Goal: Transaction & Acquisition: Book appointment/travel/reservation

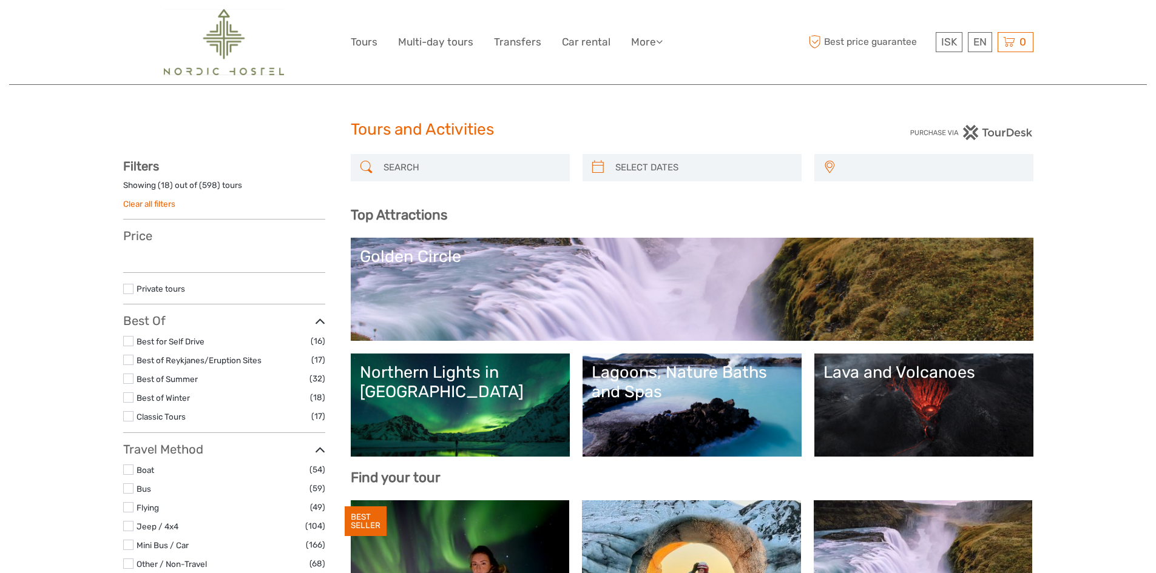
select select
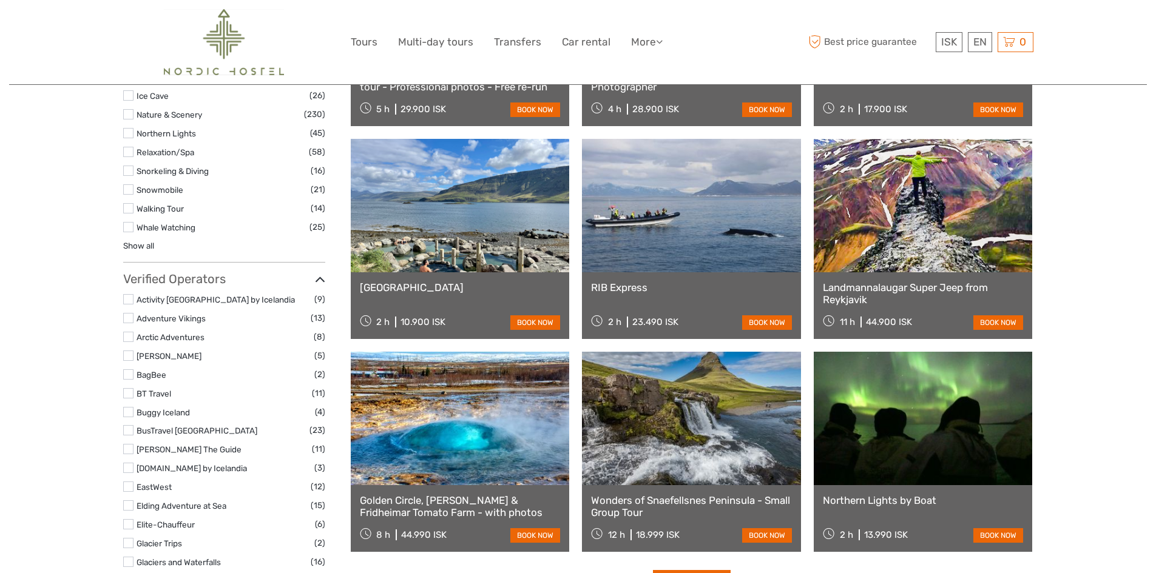
scroll to position [1031, 0]
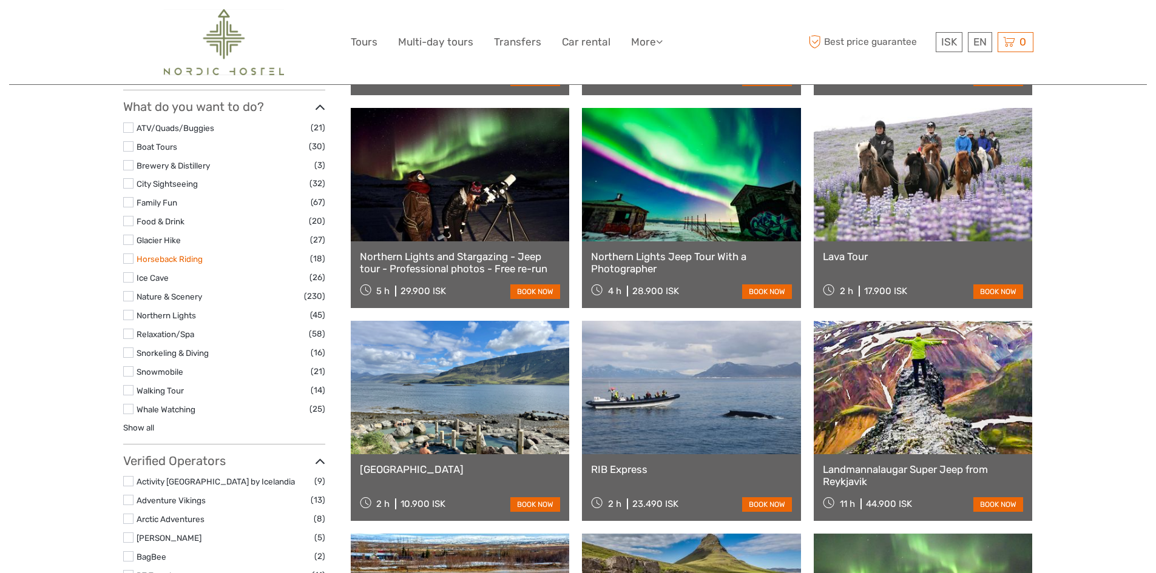
click at [136, 260] on link "Horseback Riding" at bounding box center [169, 259] width 66 height 10
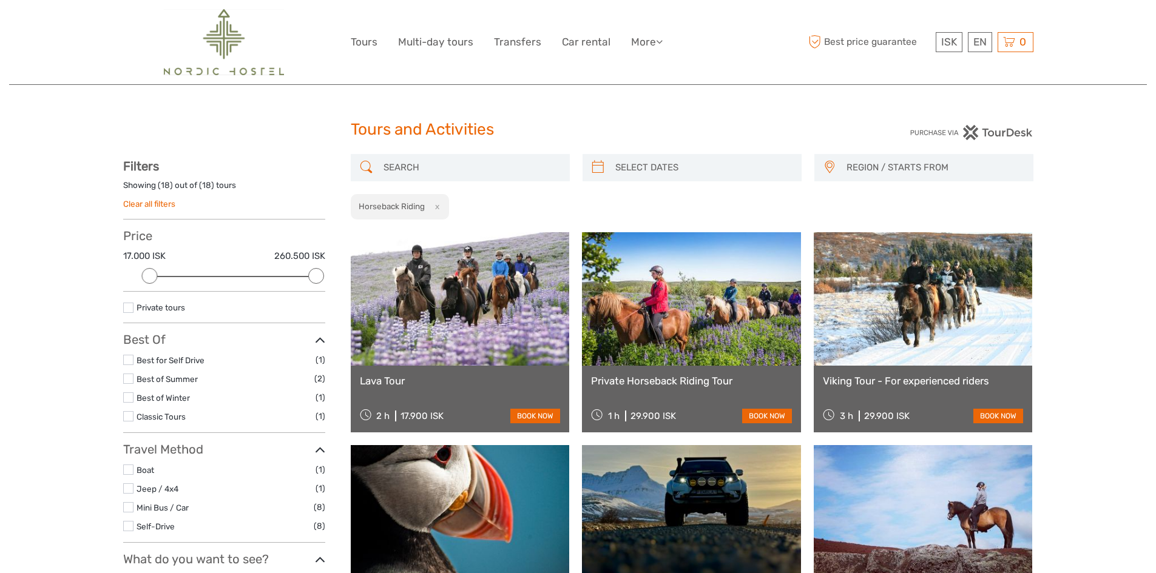
click at [402, 371] on div "Lava Tour 2 h 17.900 ISK book now" at bounding box center [460, 399] width 219 height 67
click at [391, 381] on link "Lava Tour" at bounding box center [460, 381] width 201 height 12
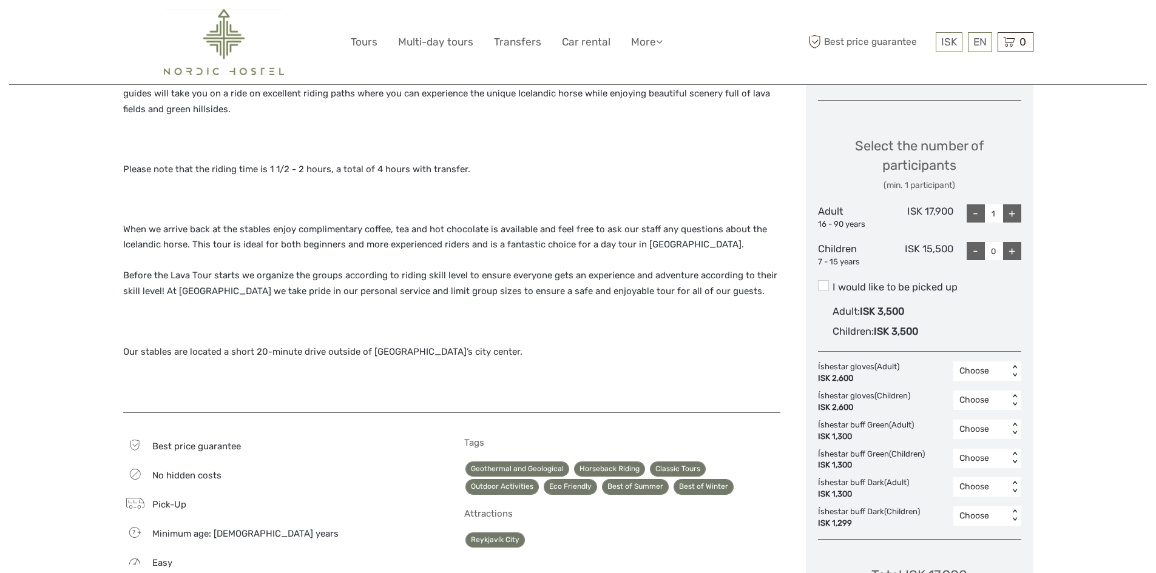
scroll to position [667, 0]
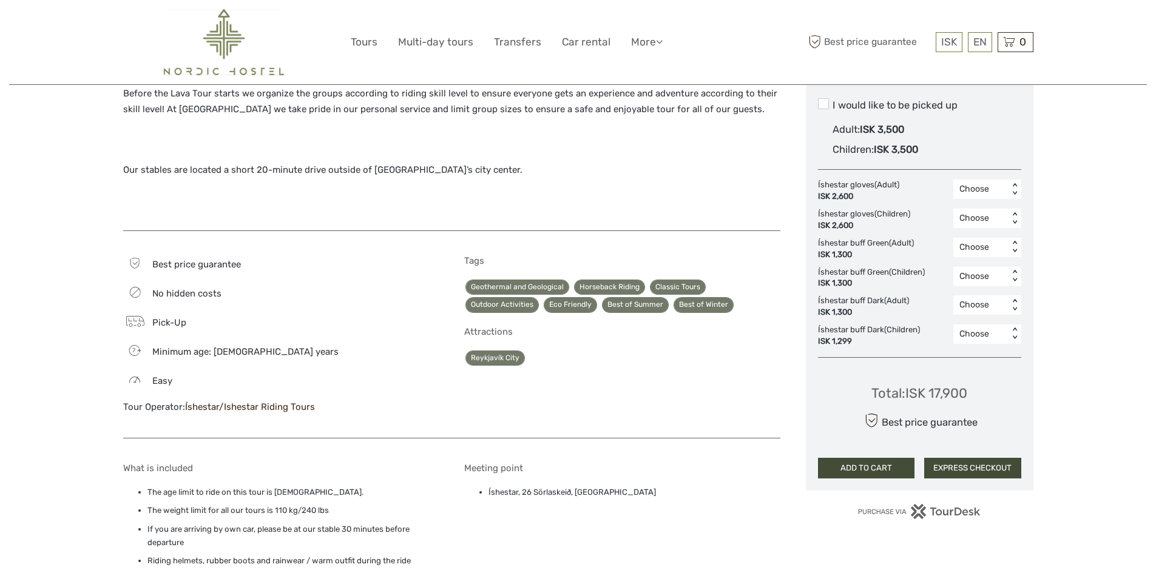
drag, startPoint x: 183, startPoint y: 408, endPoint x: 221, endPoint y: 406, distance: 37.7
click at [221, 406] on div "Tour Operator: Íshestar/Ishestar Riding Tours" at bounding box center [281, 407] width 316 height 13
click at [35, 355] on div "Region / Starts from: Capital Region Travel method: Mini Bus / Car 2 hours Veri…" at bounding box center [577, 296] width 1137 height 1926
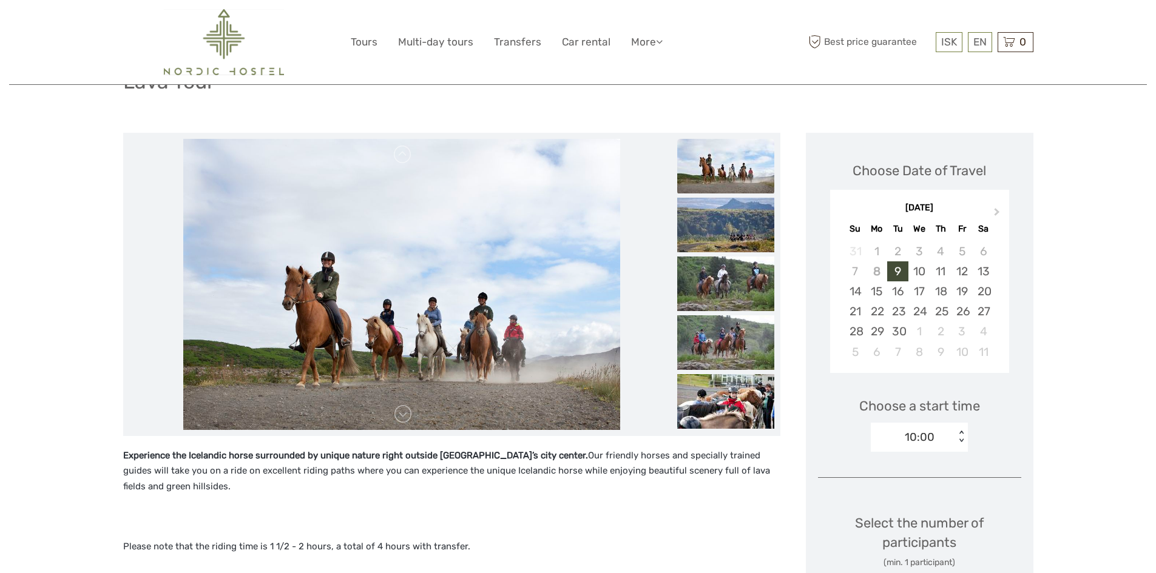
scroll to position [0, 0]
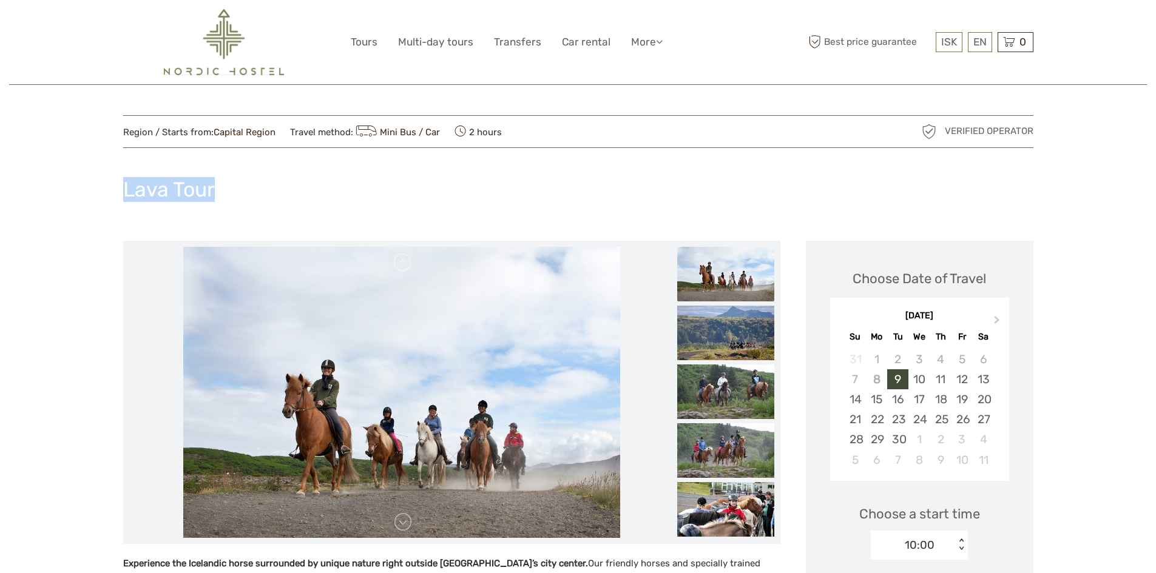
drag, startPoint x: 127, startPoint y: 190, endPoint x: 214, endPoint y: 187, distance: 87.4
click at [214, 187] on div "Lava Tour" at bounding box center [578, 194] width 910 height 44
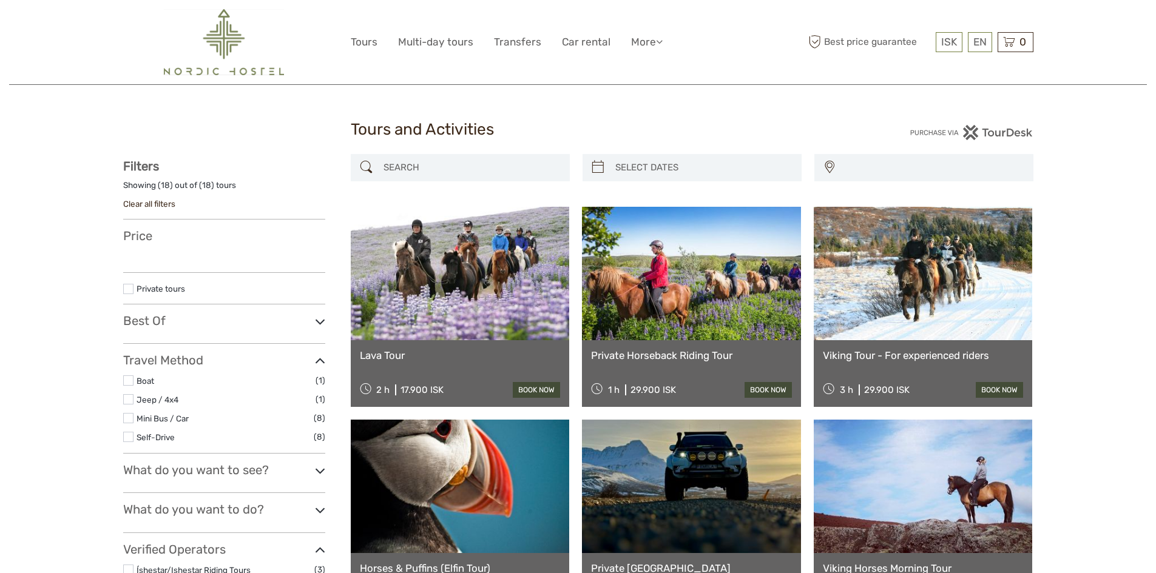
select select
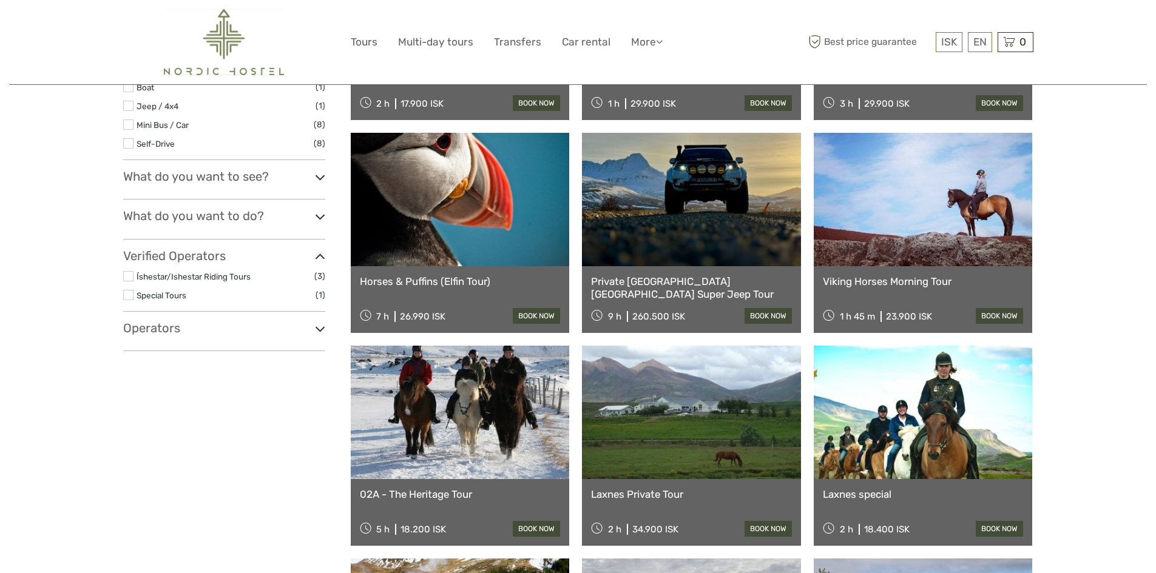
scroll to position [303, 0]
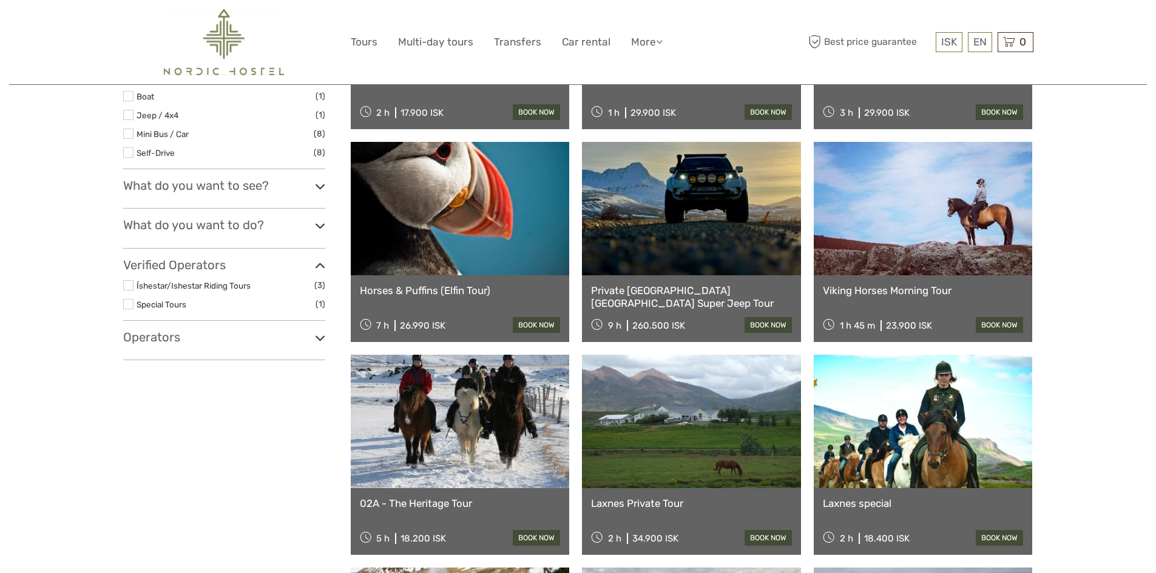
click at [473, 396] on link at bounding box center [460, 421] width 219 height 133
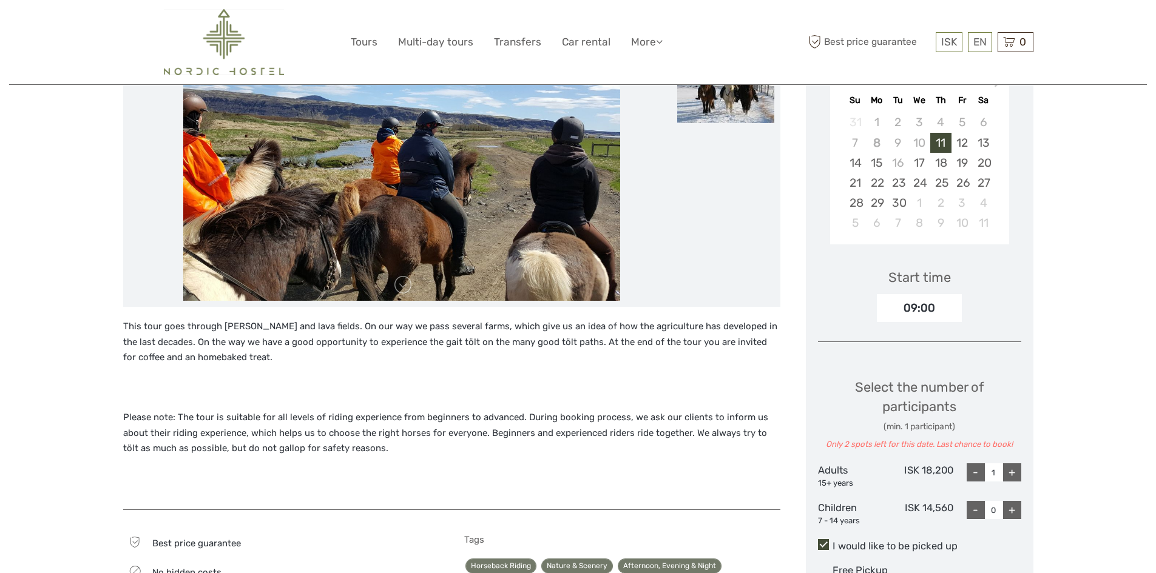
scroll to position [243, 0]
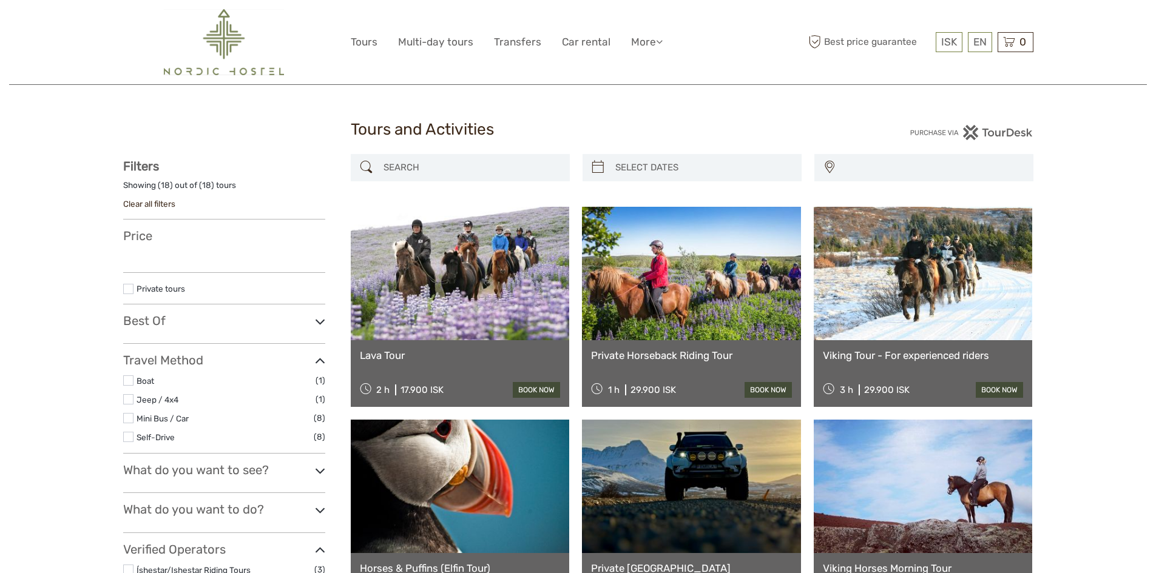
select select
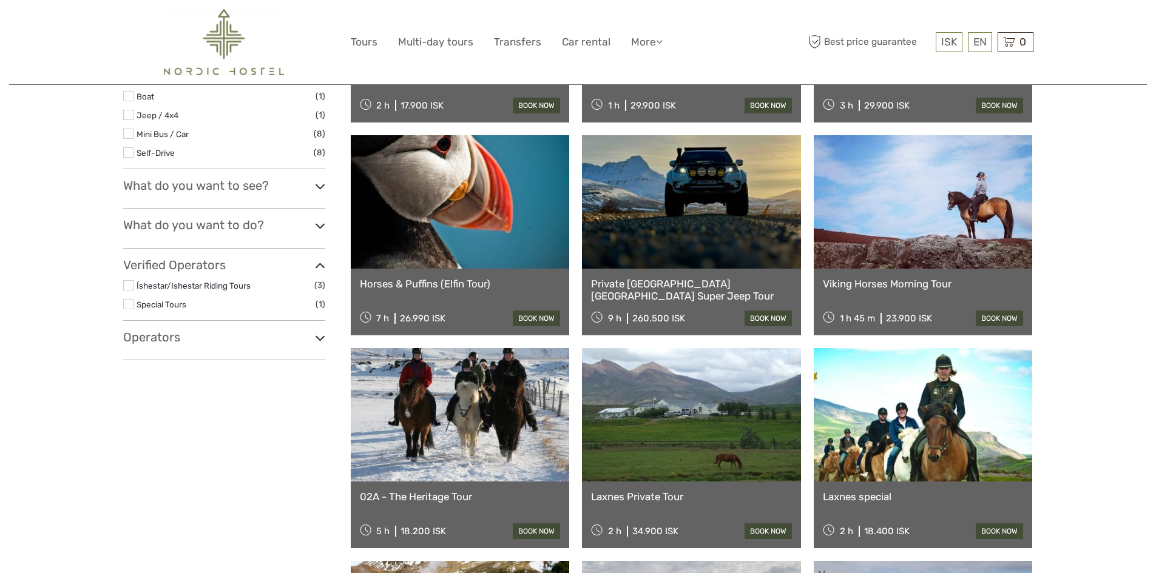
scroll to position [303, 0]
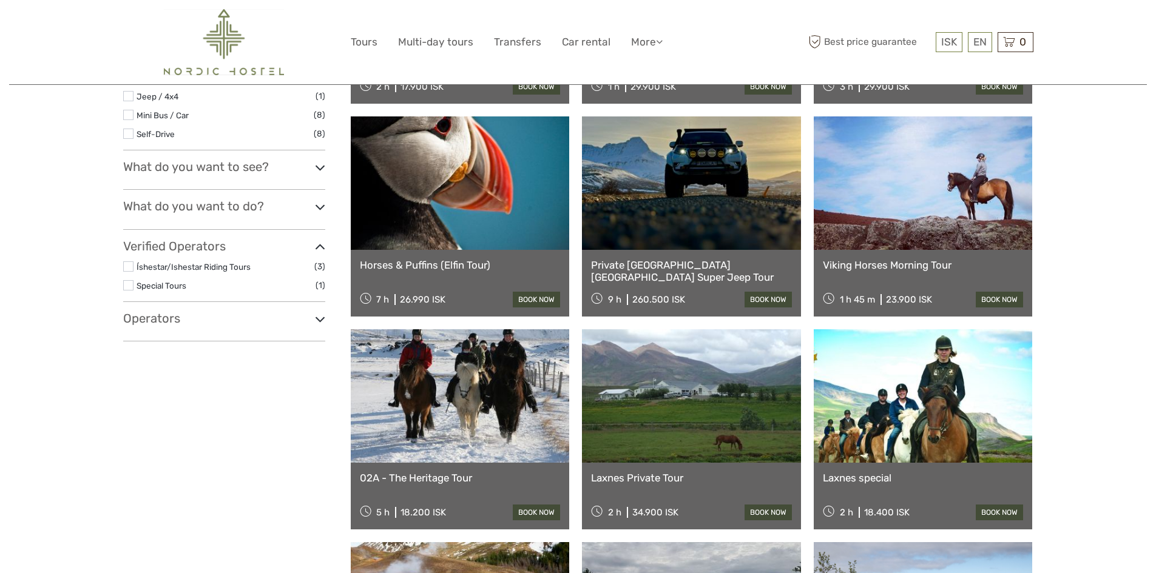
select select
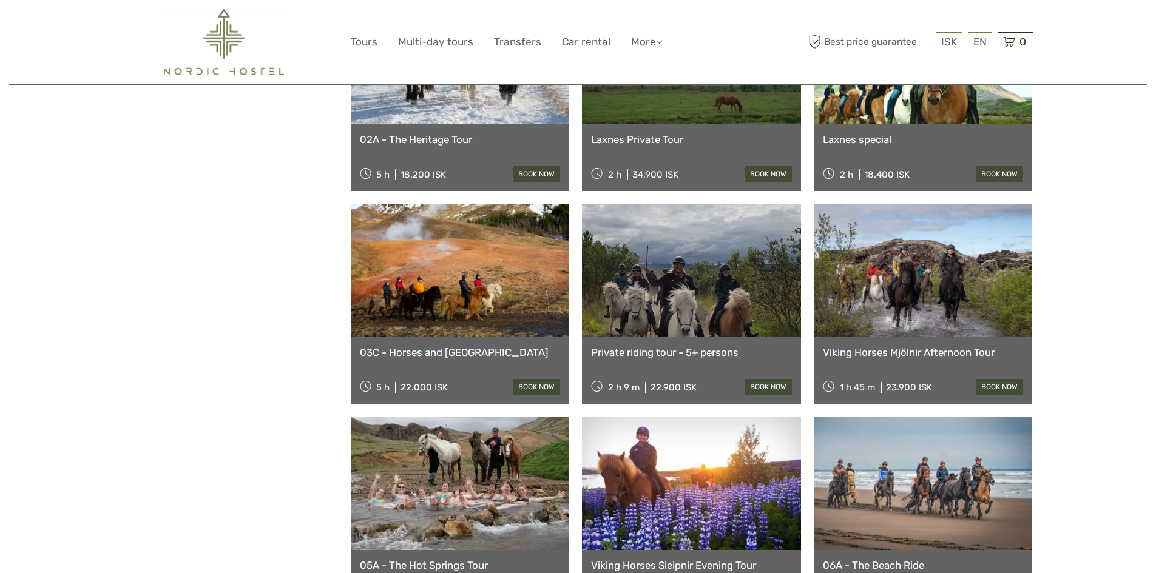
scroll to position [789, 0]
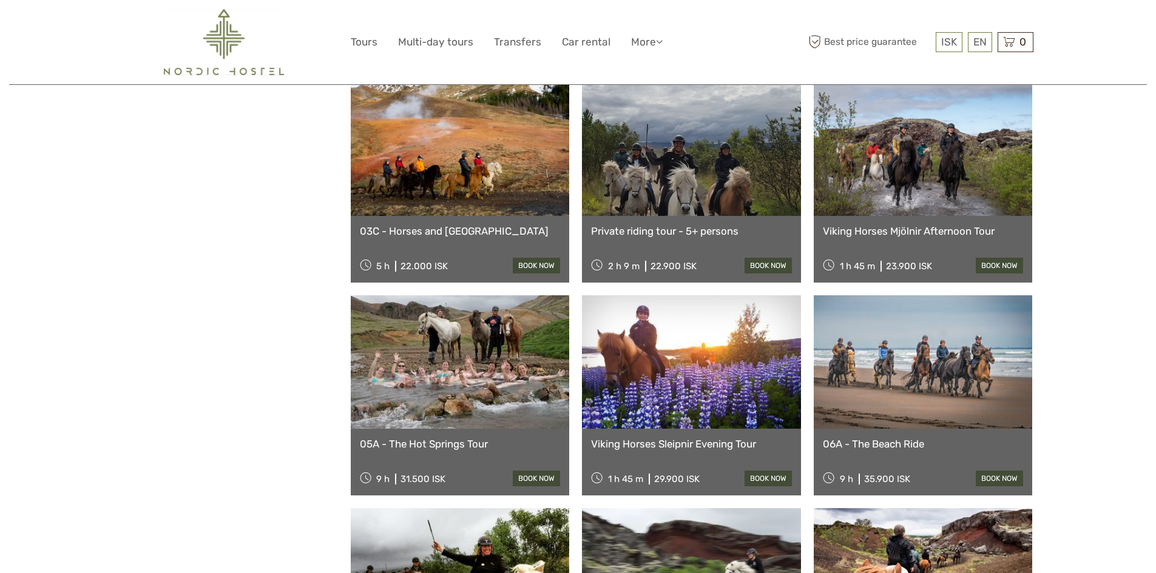
click at [424, 231] on link "03C - Horses and [GEOGRAPHIC_DATA]" at bounding box center [460, 231] width 201 height 12
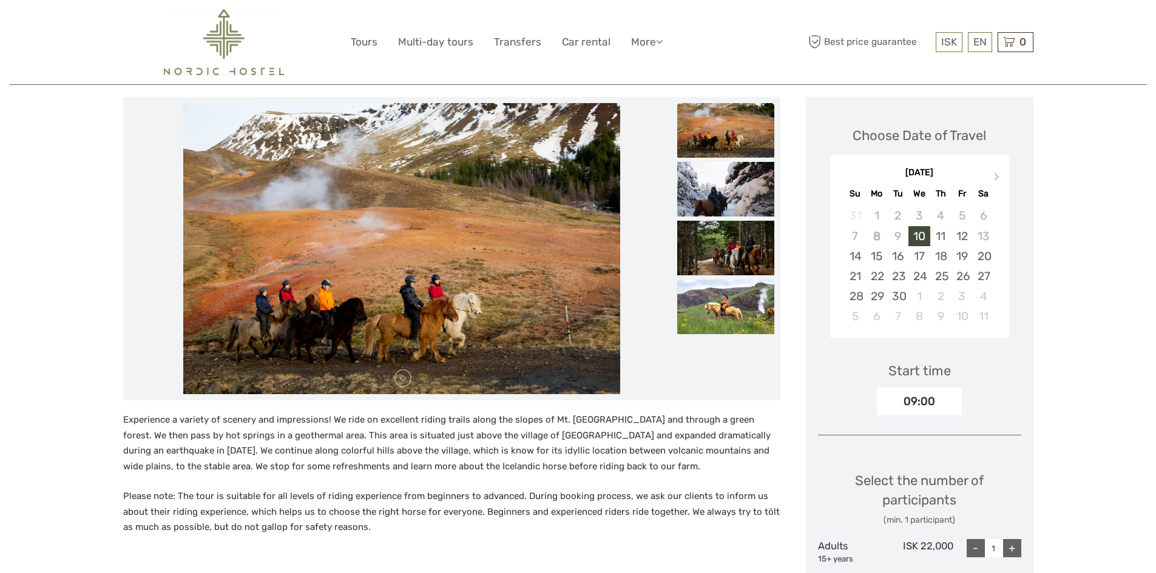
scroll to position [121, 0]
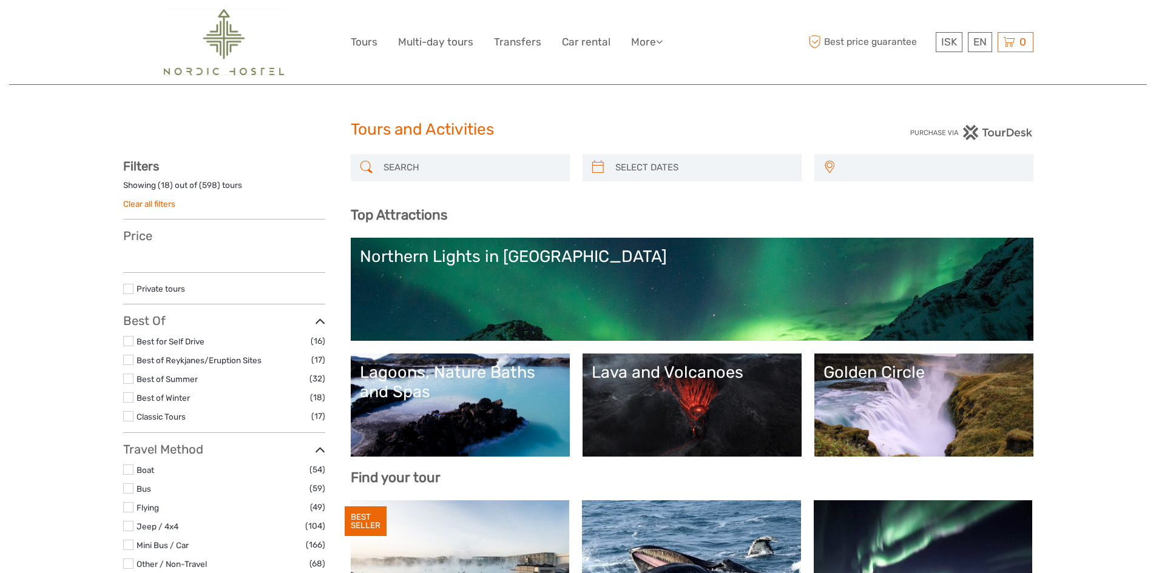
select select
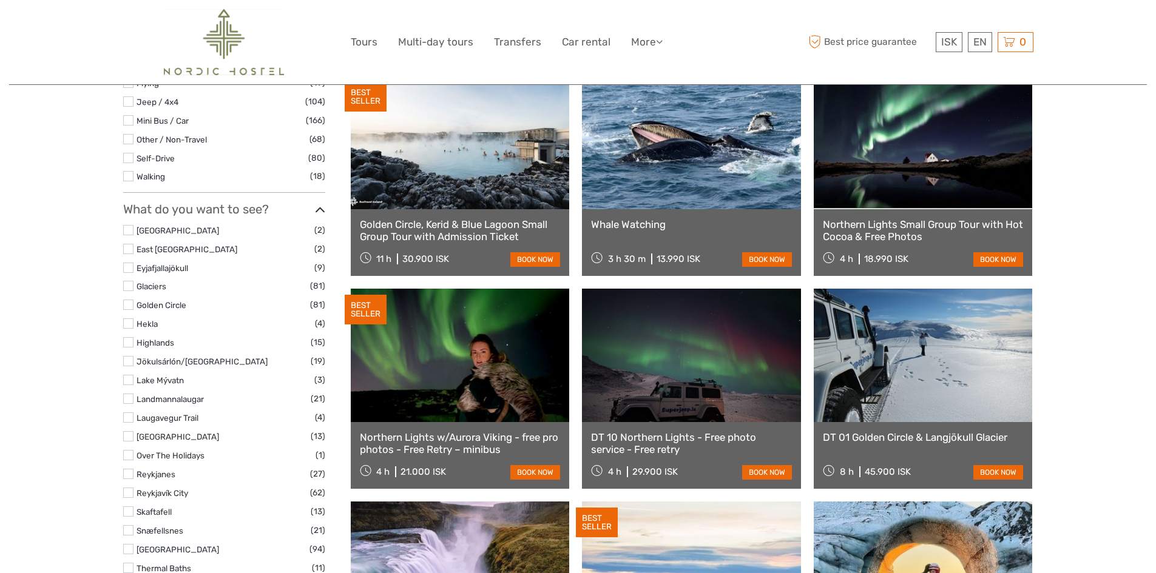
select select
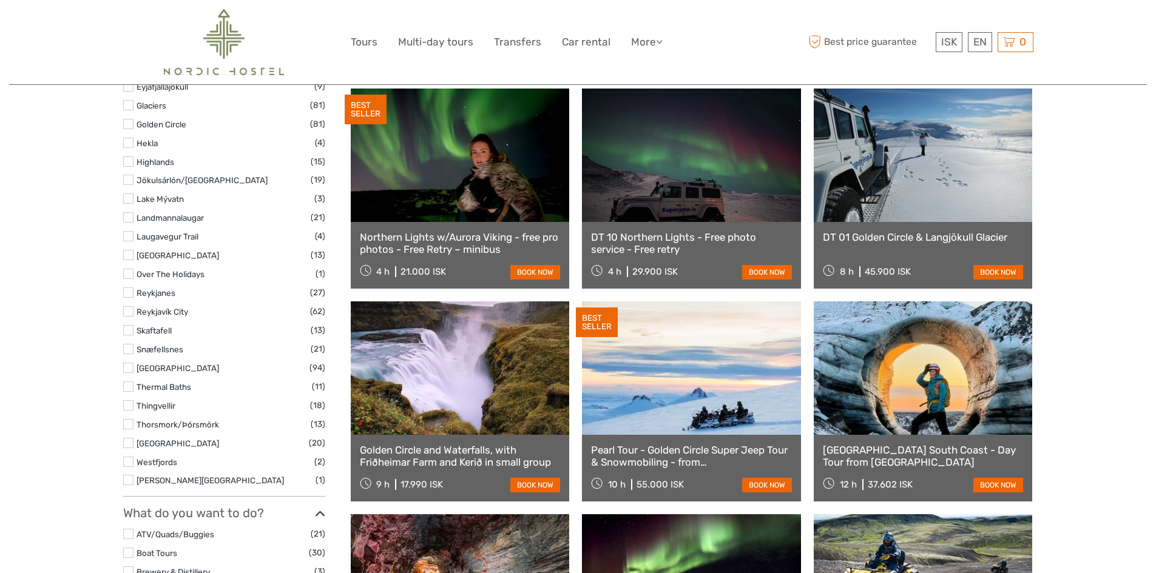
scroll to position [625, 0]
click at [129, 218] on label at bounding box center [128, 217] width 10 height 10
click at [0, 0] on input "checkbox" at bounding box center [0, 0] width 0 height 0
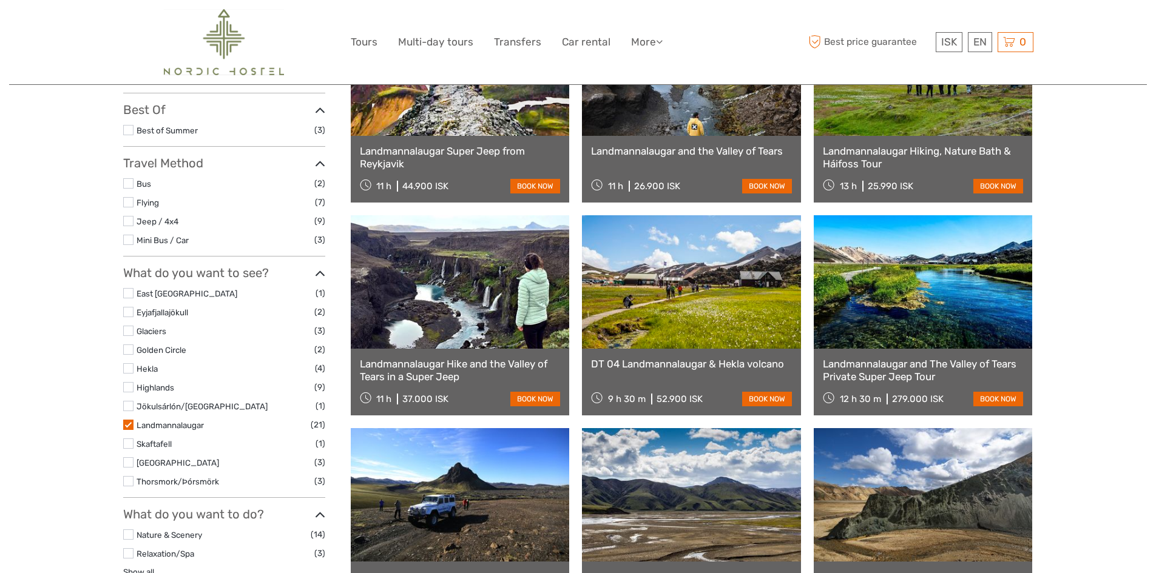
scroll to position [251, 0]
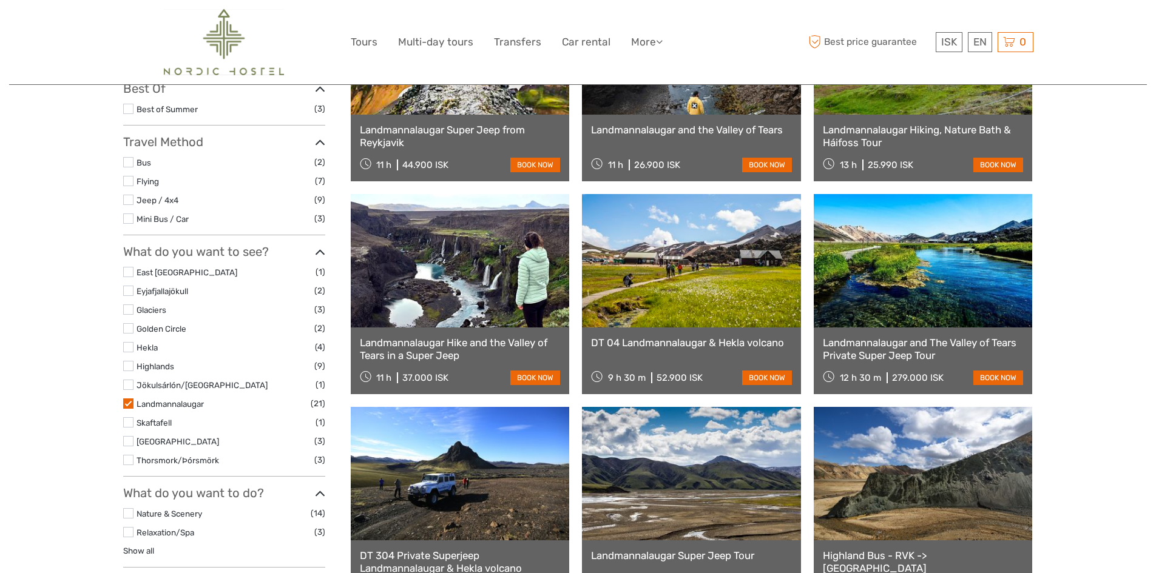
click at [131, 401] on label at bounding box center [128, 404] width 10 height 10
click at [0, 0] on input "checkbox" at bounding box center [0, 0] width 0 height 0
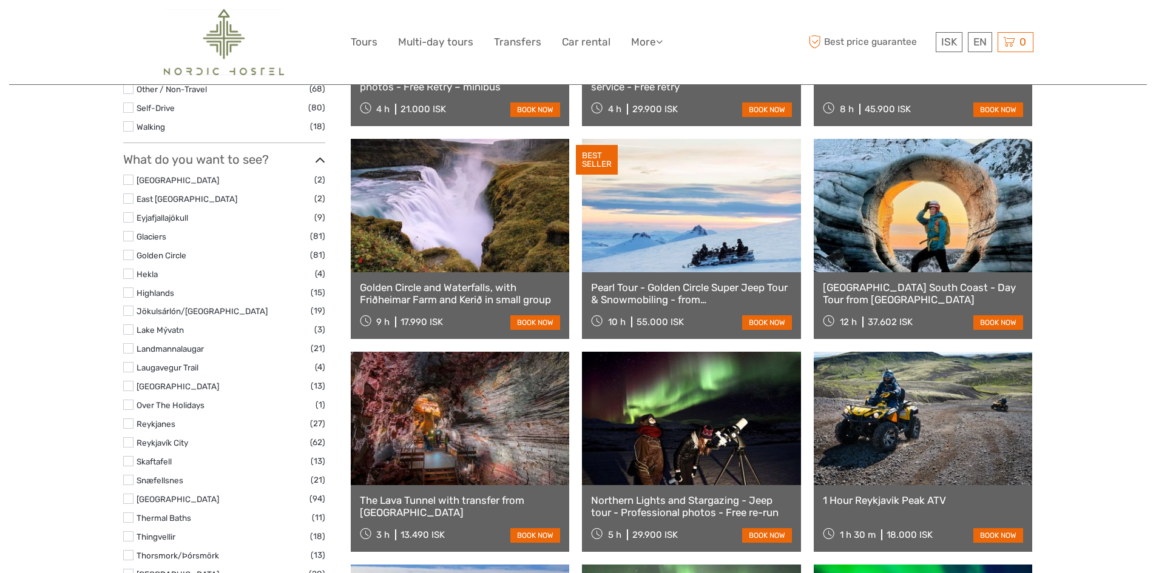
scroll to position [676, 0]
